Goal: Communication & Community: Answer question/provide support

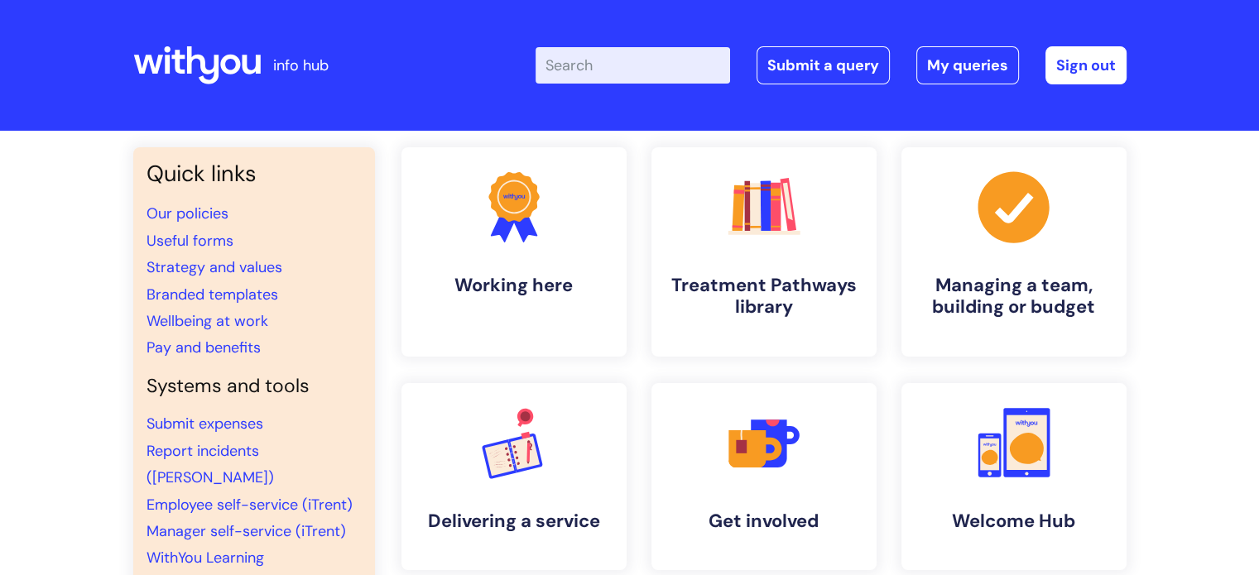
click at [912, 75] on div "Enter your search term here... Search Submit a query My queries Welcome [PERSON…" at bounding box center [831, 65] width 591 height 38
click at [930, 73] on link "My queries" at bounding box center [968, 65] width 103 height 38
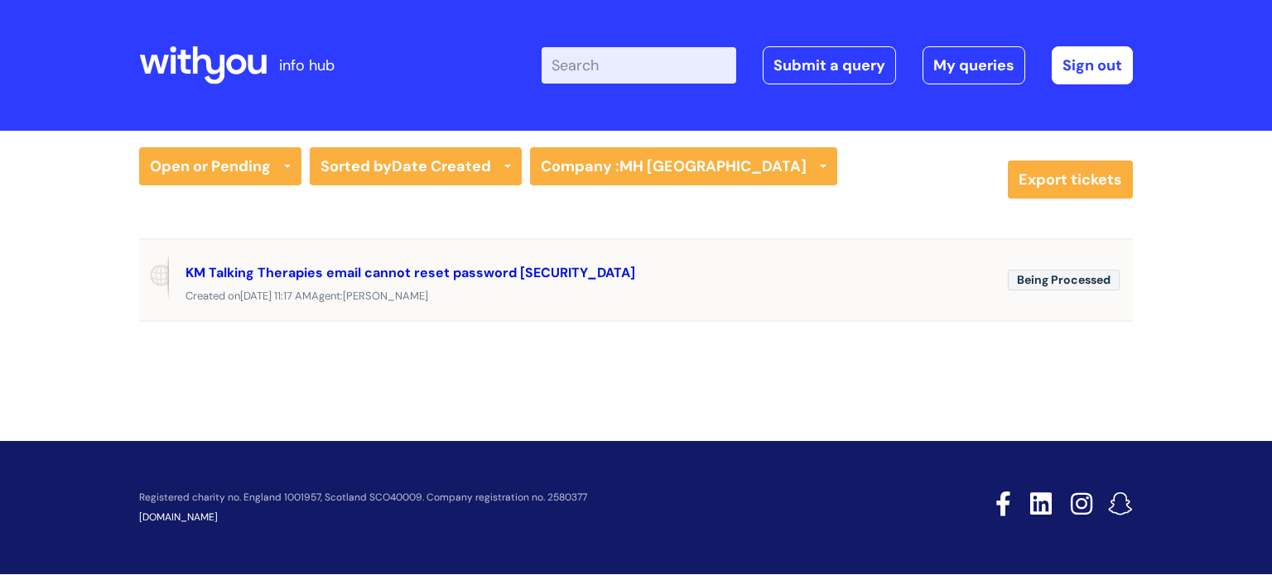
click at [513, 277] on link "KM Talking Therapies email cannot reset password #349584" at bounding box center [410, 272] width 450 height 17
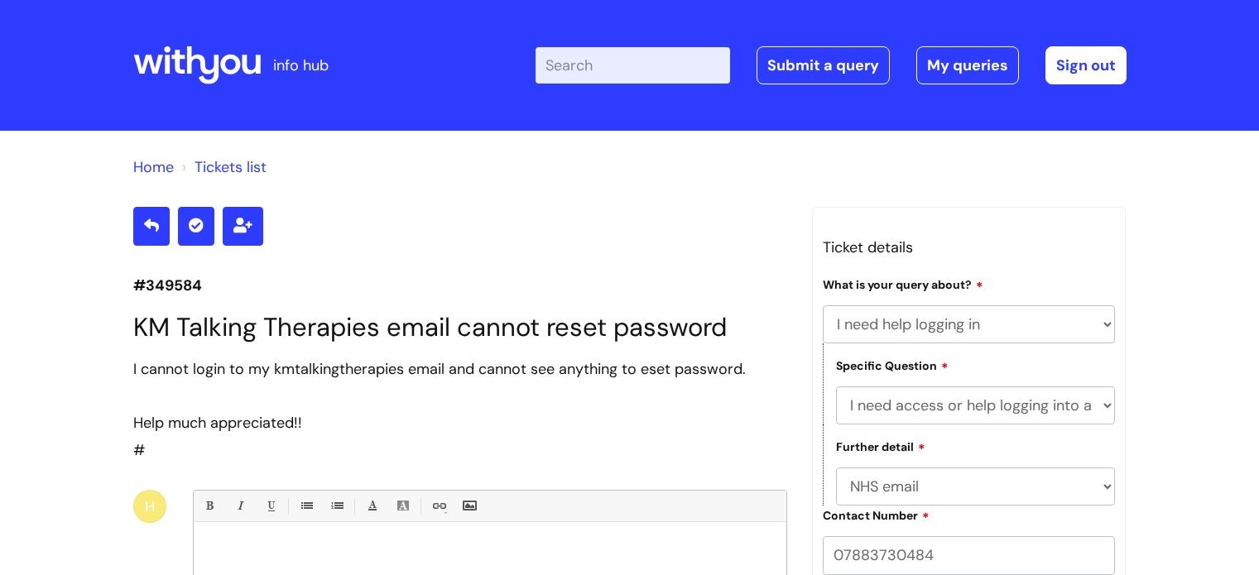
select select "I need help logging in"
select select "I need access or help logging into a system, including Single Sign On"
select select "NHS email"
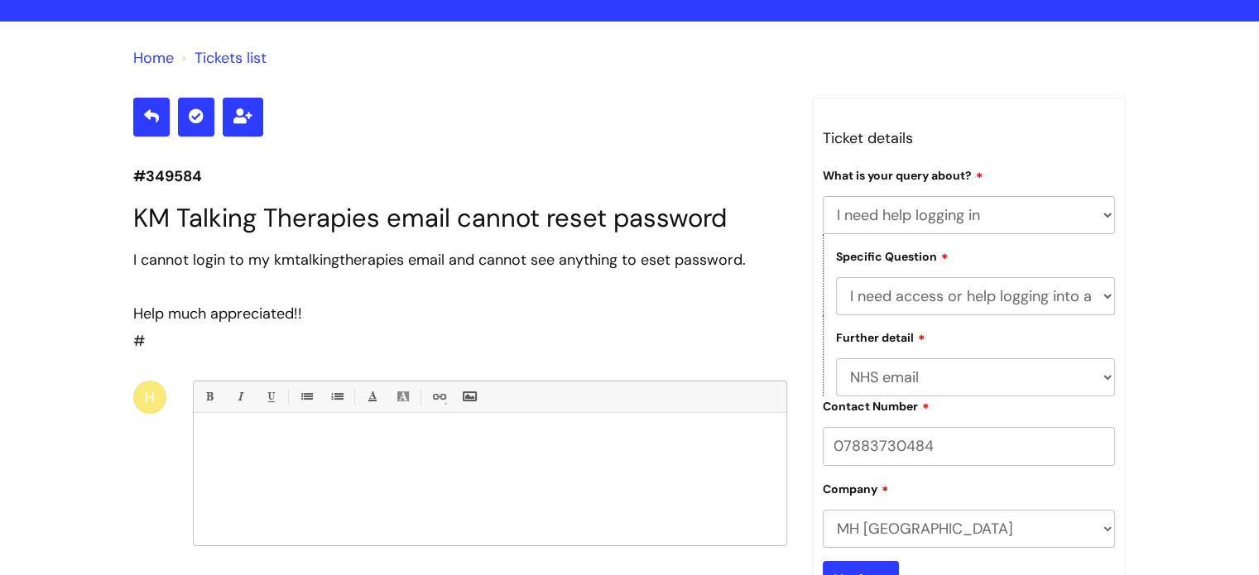
scroll to position [166, 0]
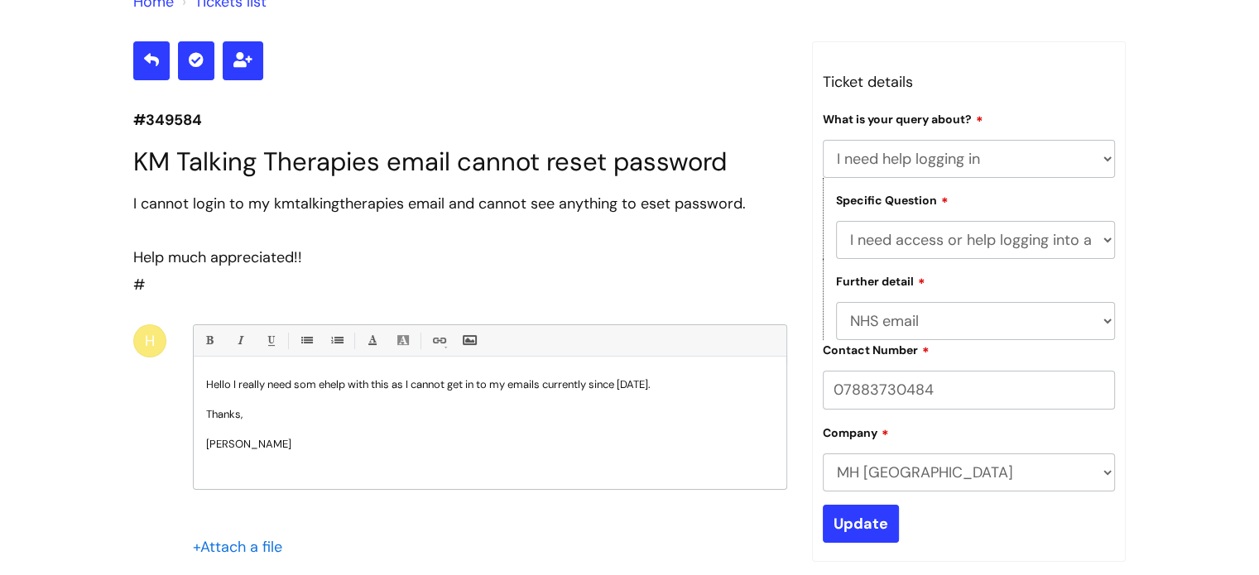
click at [320, 390] on p "Hello I really need som ehelp with this as I cannot get in to my emails current…" at bounding box center [490, 385] width 568 height 15
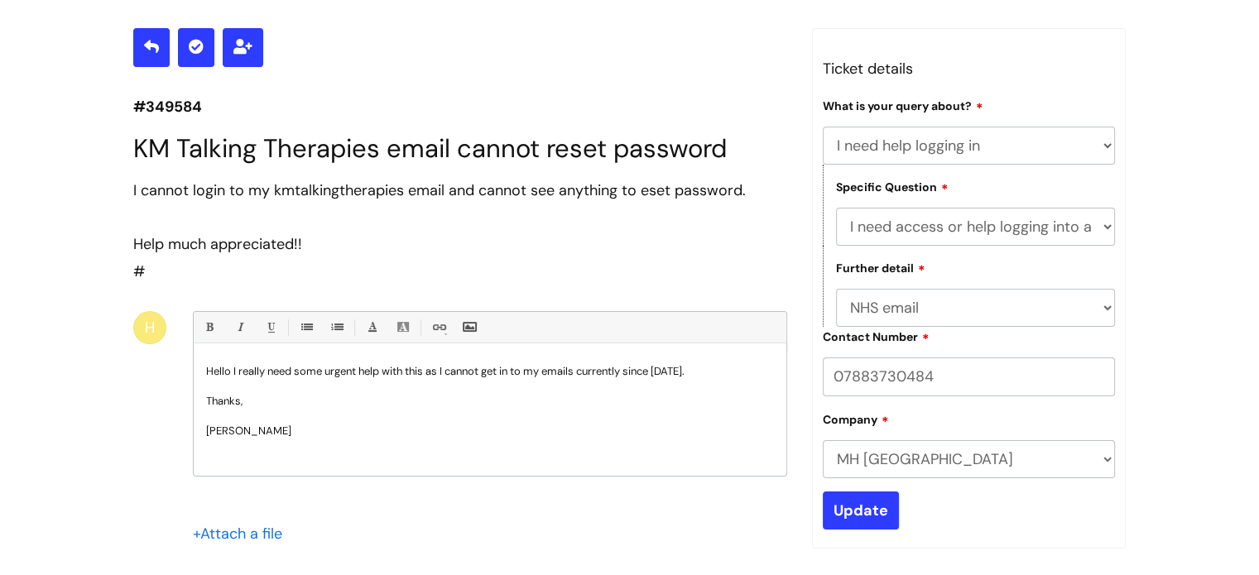
scroll to position [331, 0]
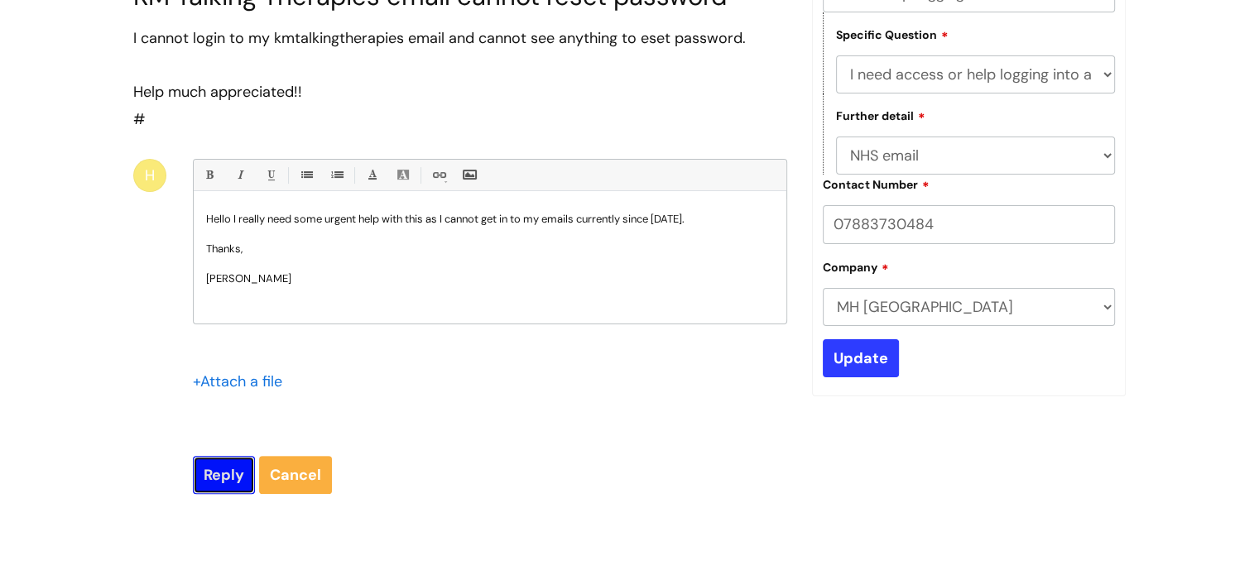
click at [228, 469] on input "Reply" at bounding box center [224, 475] width 62 height 38
type input "Please Wait..."
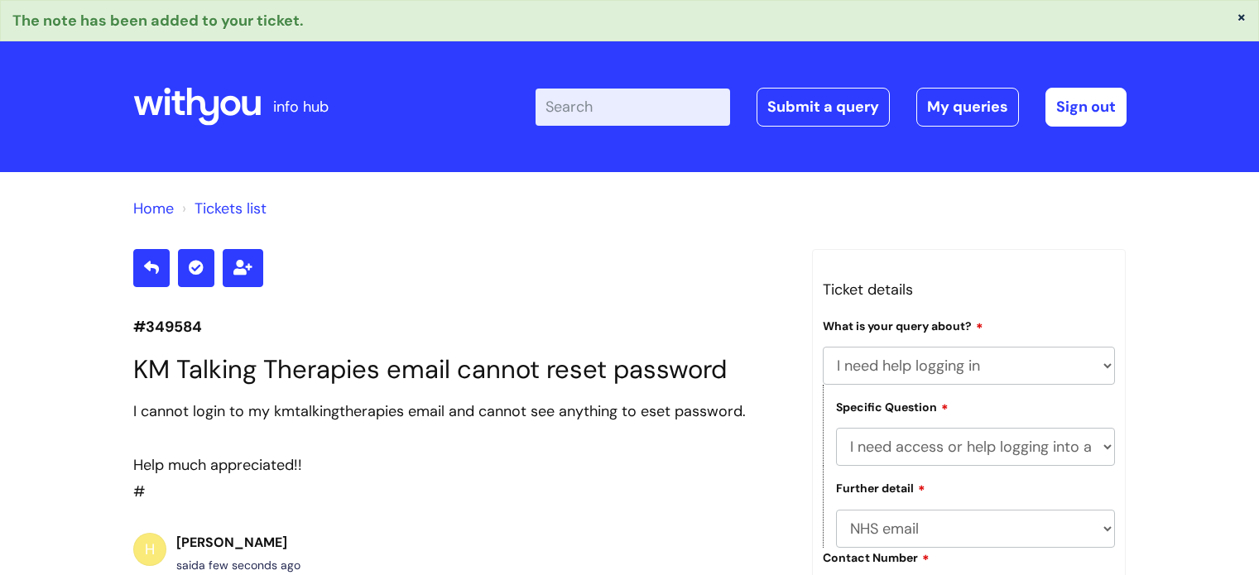
select select "I need help logging in"
select select "I need access or help logging into a system, including Single Sign On"
select select "NHS email"
